Goal: Task Accomplishment & Management: Manage account settings

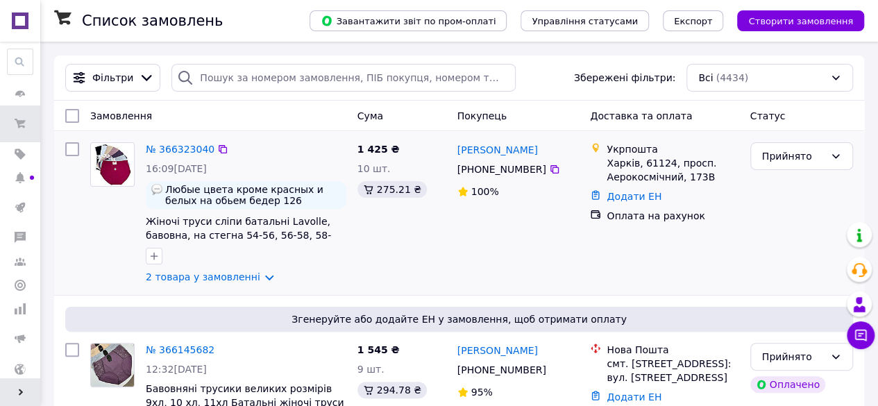
click at [197, 142] on div "№ 366323040" at bounding box center [179, 149] width 71 height 17
click at [191, 148] on link "№ 366323040" at bounding box center [180, 149] width 69 height 11
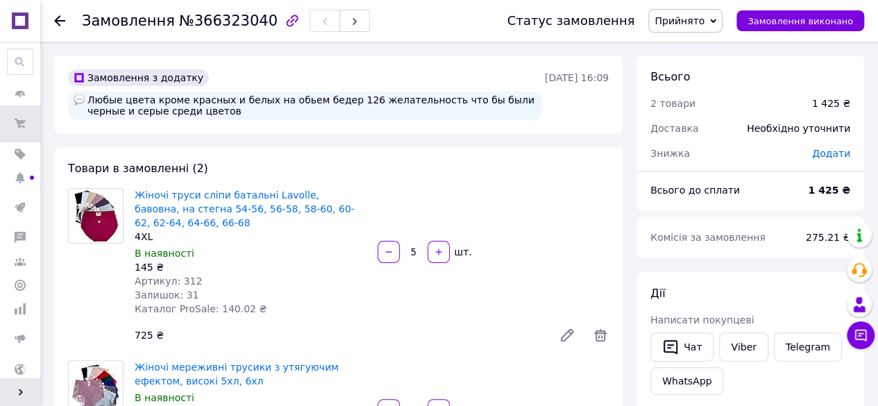
scroll to position [69, 0]
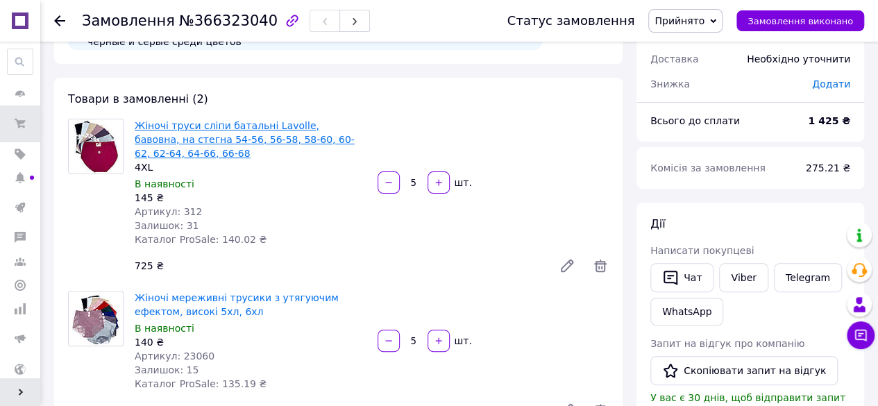
click at [246, 128] on link "Жіночі труси сліпи батальні Lavolle, бавовна, на стегна 54-56, 56-58, 58-60, 60…" at bounding box center [245, 139] width 220 height 39
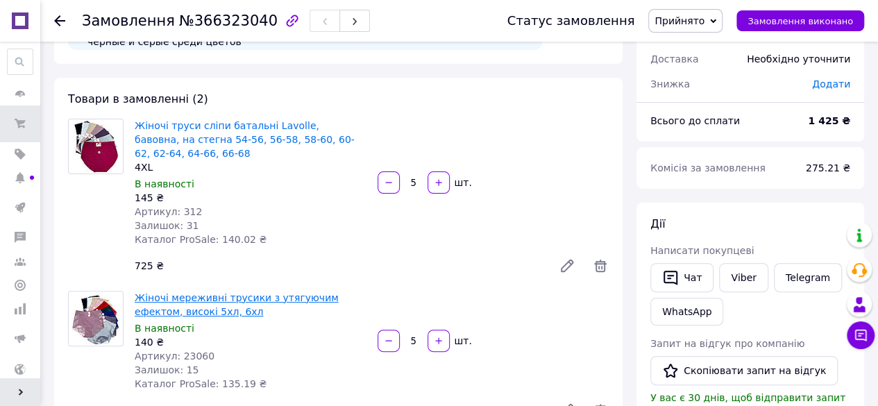
click at [262, 295] on link "Жіночі мереживні трусики з утягуючим ефектом, високі 5хл, 6хл" at bounding box center [237, 304] width 204 height 25
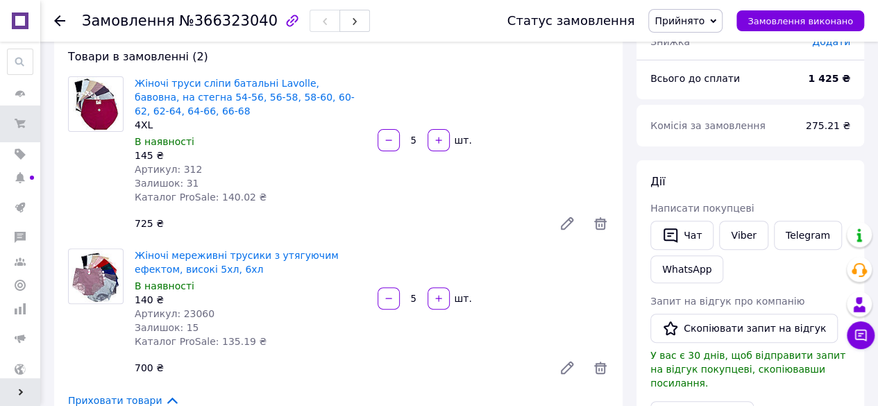
scroll to position [139, 0]
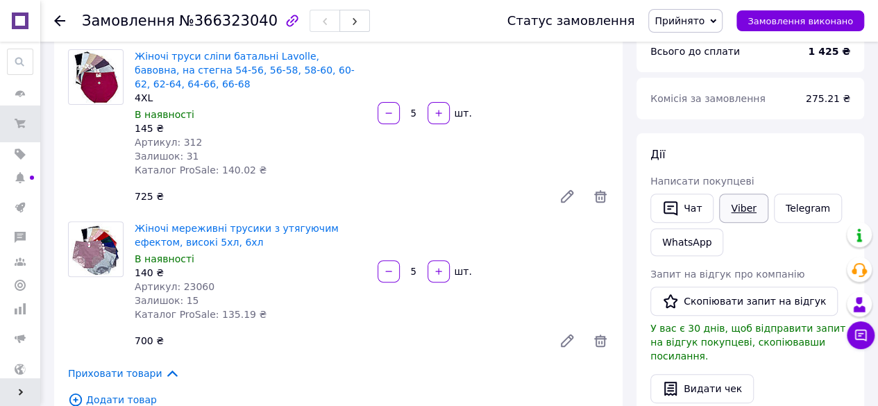
click at [745, 206] on link "Viber" at bounding box center [743, 208] width 49 height 29
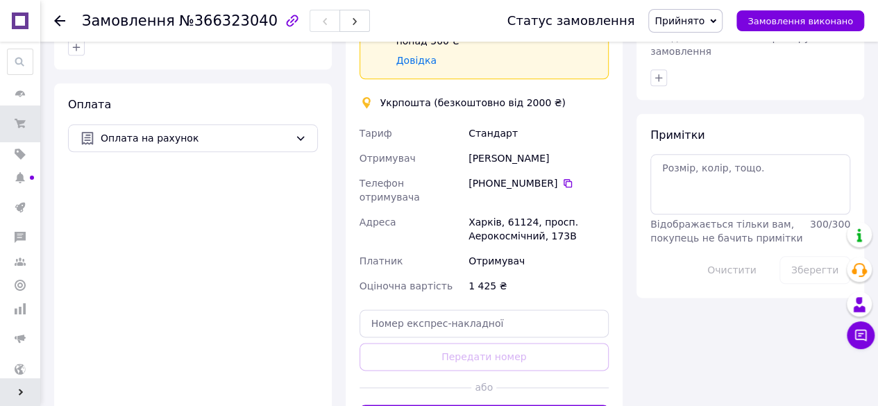
scroll to position [694, 0]
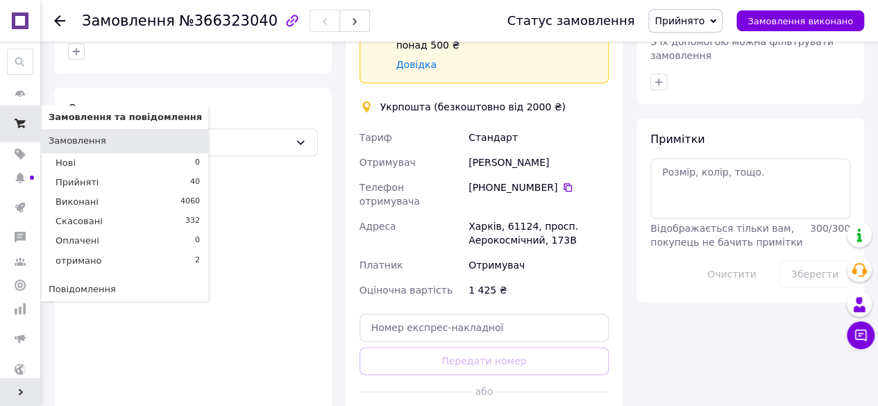
click at [20, 118] on icon at bounding box center [20, 123] width 11 height 11
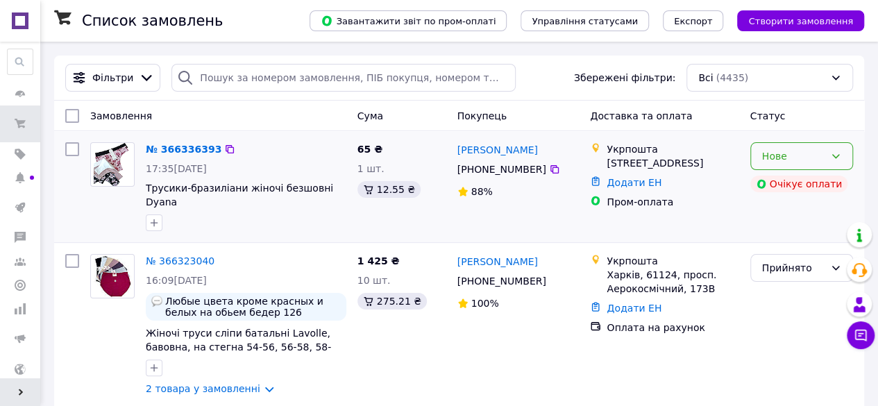
click at [790, 158] on div "Нове" at bounding box center [793, 156] width 62 height 15
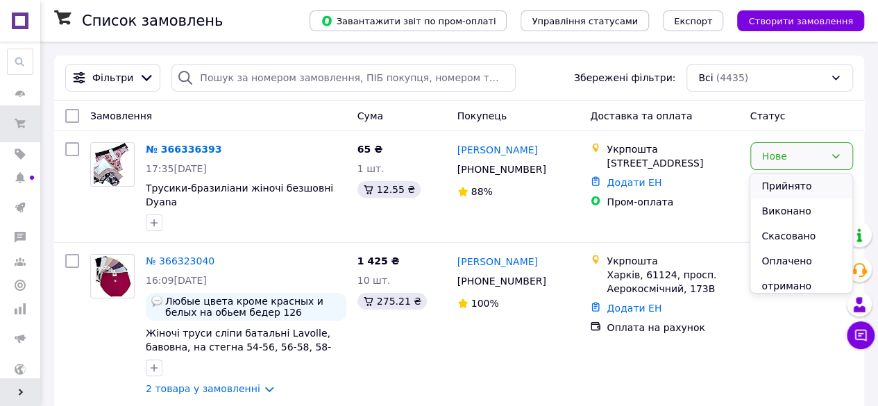
click at [791, 185] on li "Прийнято" at bounding box center [800, 185] width 101 height 25
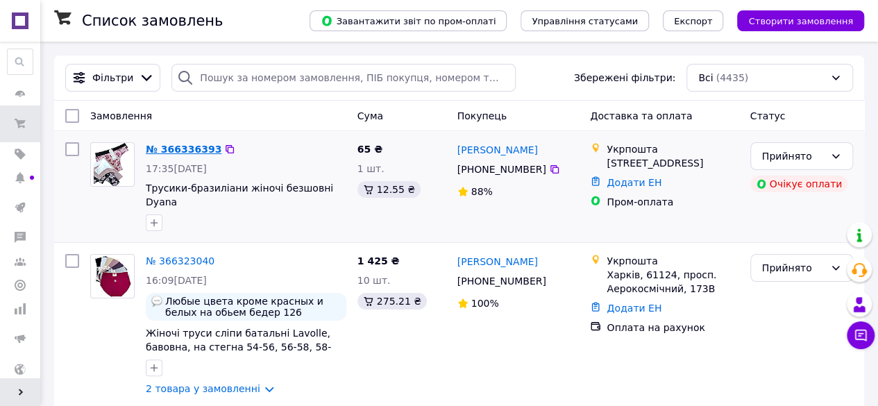
click at [178, 149] on link "№ 366336393" at bounding box center [184, 149] width 76 height 11
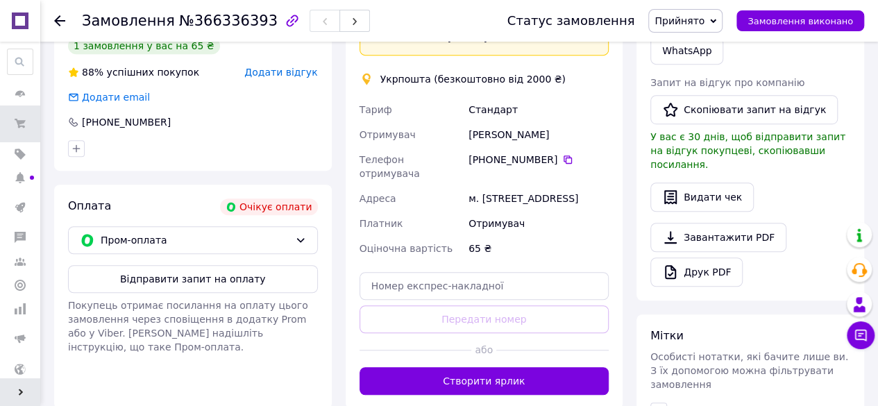
scroll to position [486, 0]
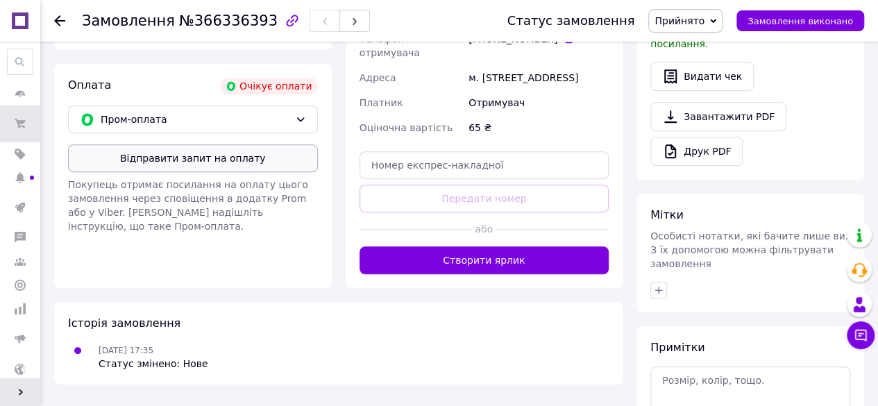
click at [254, 158] on button "Відправити запит на оплату" at bounding box center [193, 158] width 250 height 28
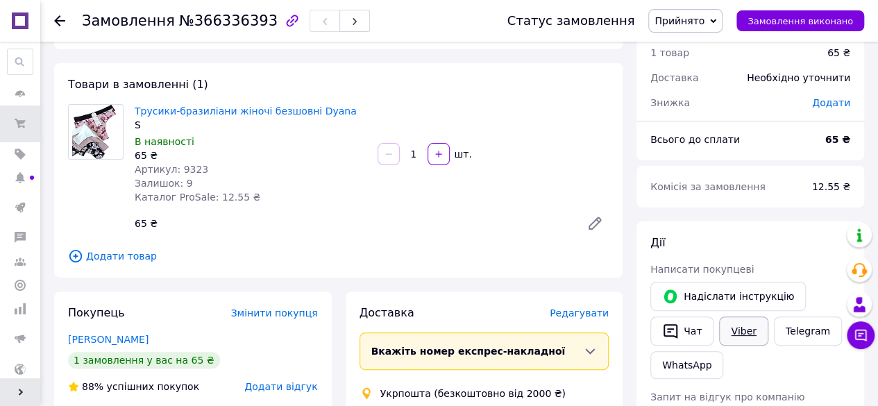
scroll to position [69, 0]
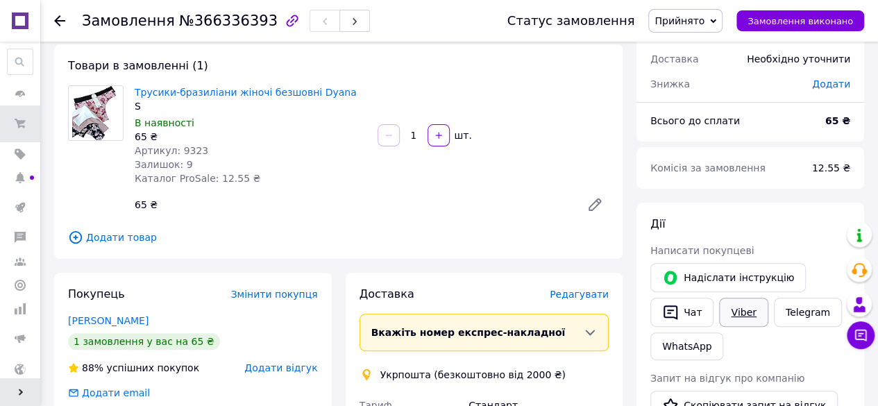
click at [733, 310] on link "Viber" at bounding box center [743, 312] width 49 height 29
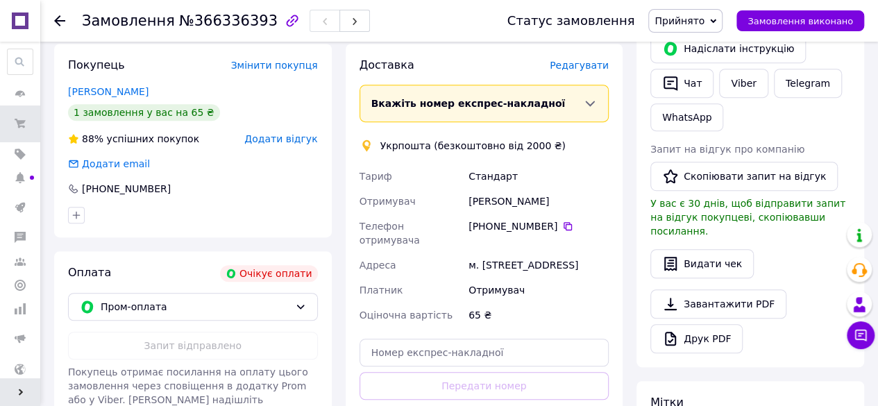
scroll to position [278, 0]
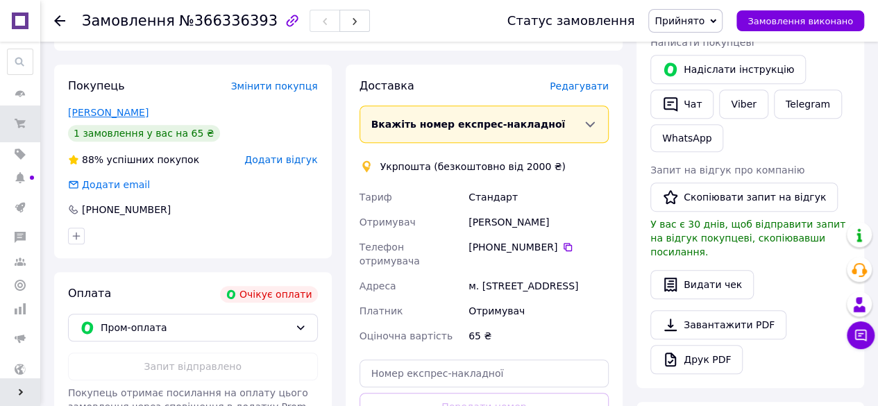
click at [123, 112] on link "[PERSON_NAME]" at bounding box center [108, 112] width 80 height 11
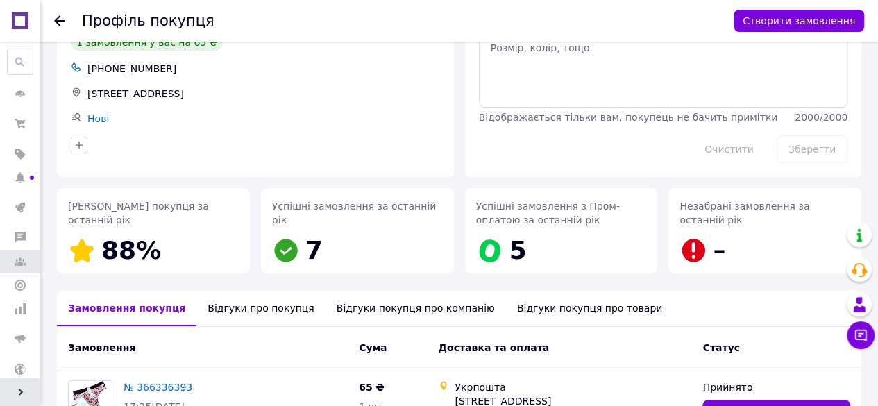
scroll to position [139, 0]
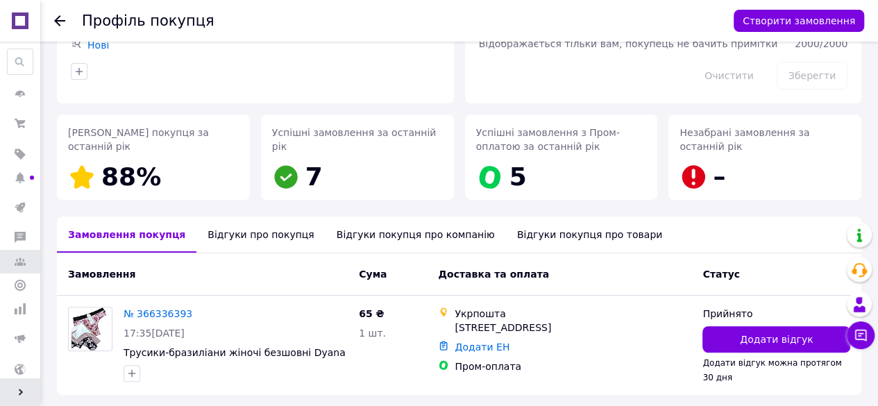
click at [266, 237] on div "Відгуки про покупця" at bounding box center [260, 235] width 128 height 36
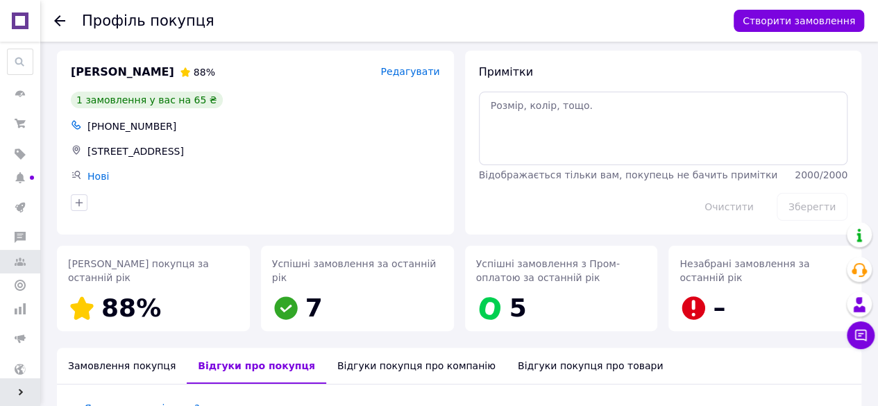
scroll to position [0, 0]
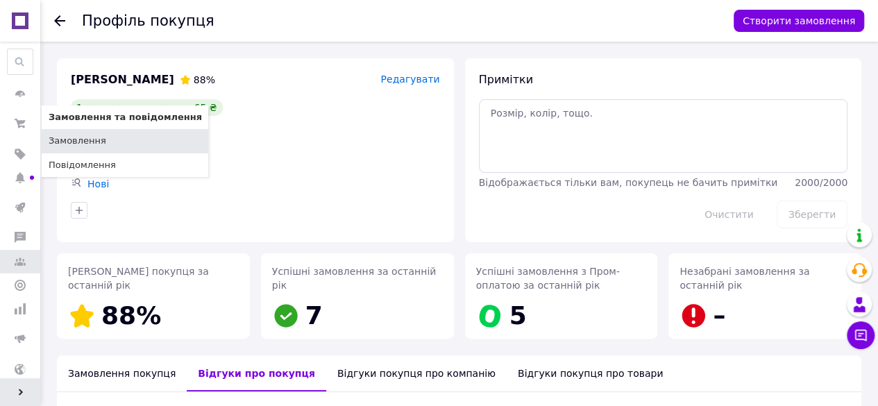
click at [70, 149] on link "Замовлення" at bounding box center [125, 141] width 167 height 24
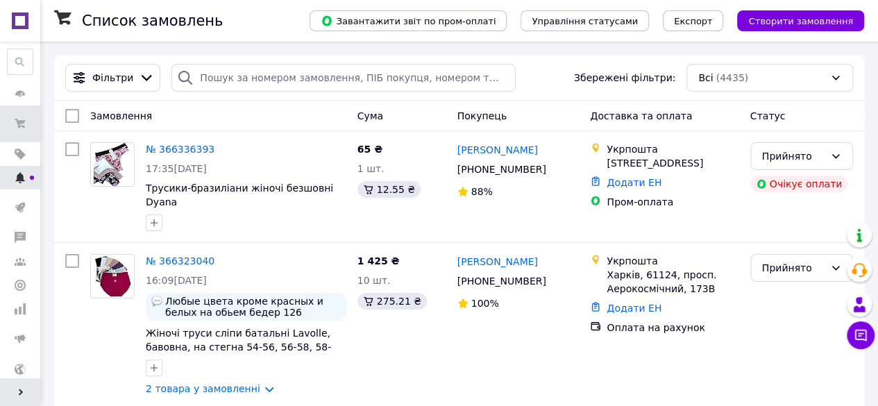
click at [19, 176] on use at bounding box center [19, 177] width 9 height 11
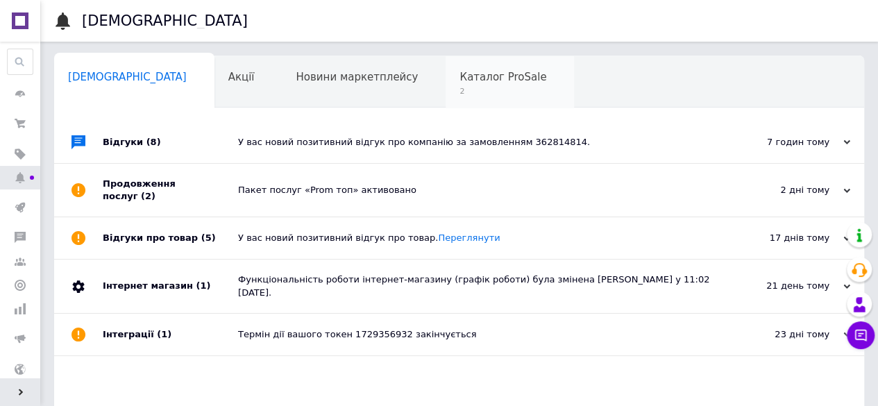
click at [459, 80] on span "Каталог ProSale" at bounding box center [502, 77] width 87 height 12
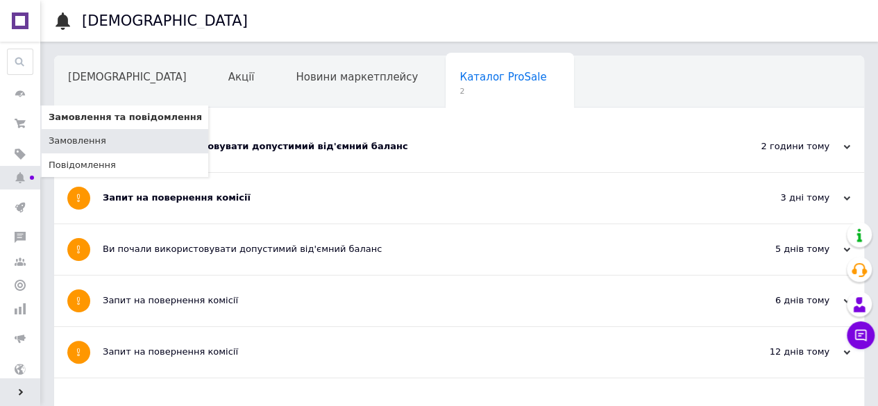
click at [94, 141] on span "Замовлення" at bounding box center [78, 141] width 58 height 12
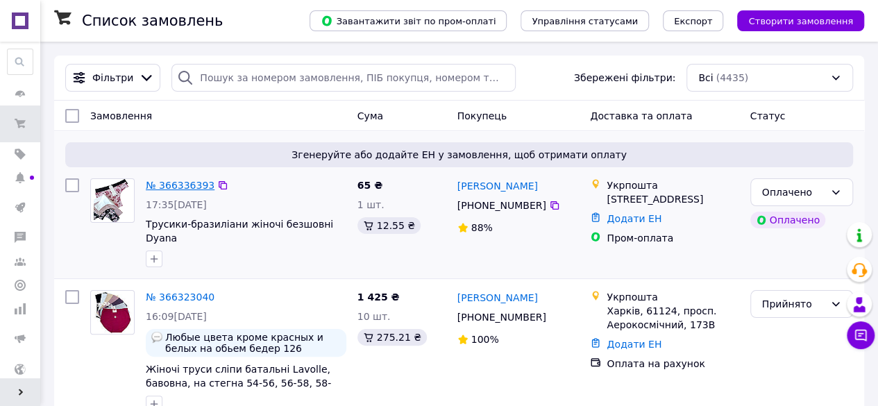
click at [180, 183] on link "№ 366336393" at bounding box center [180, 185] width 69 height 11
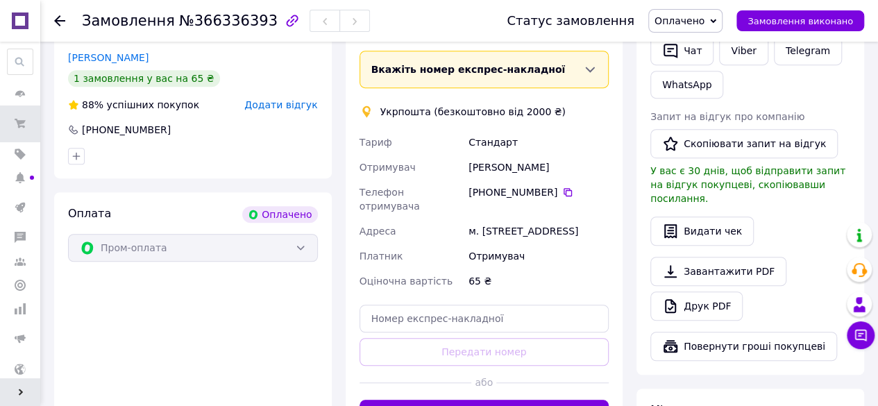
scroll to position [416, 0]
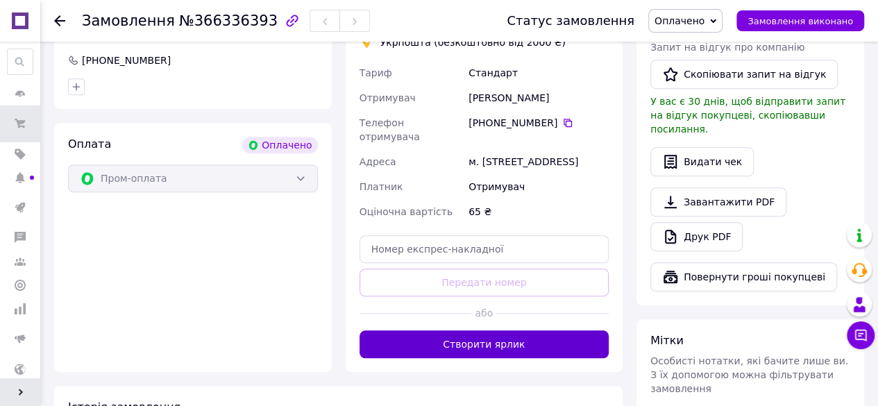
click at [478, 344] on button "Створити ярлик" at bounding box center [484, 344] width 250 height 28
click at [478, 344] on div "Доставка [PERSON_NAME] Вкажіть номер експрес-накладної Обов'язково введіть номе…" at bounding box center [484, 156] width 250 height 404
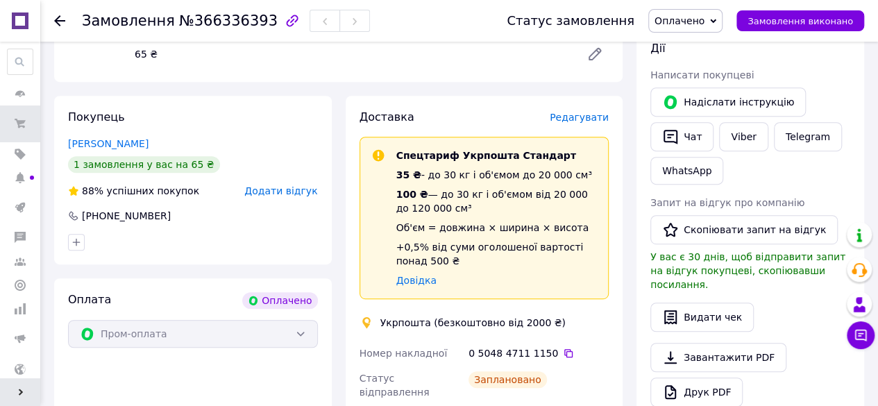
scroll to position [347, 0]
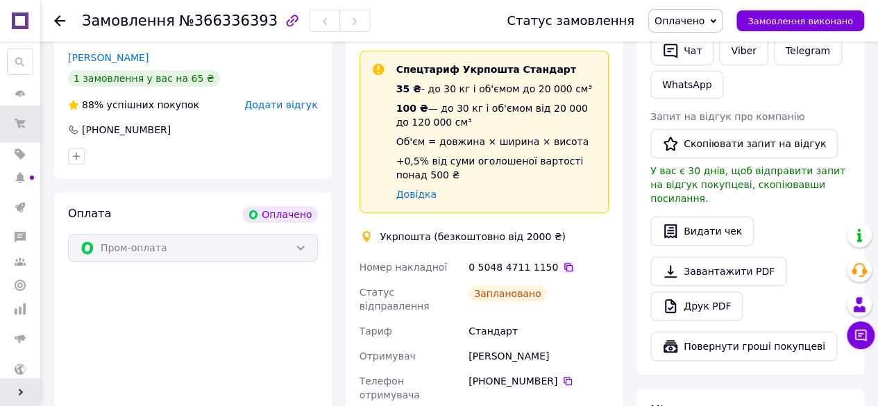
click at [564, 265] on icon at bounding box center [568, 267] width 8 height 8
